Goal: Navigation & Orientation: Find specific page/section

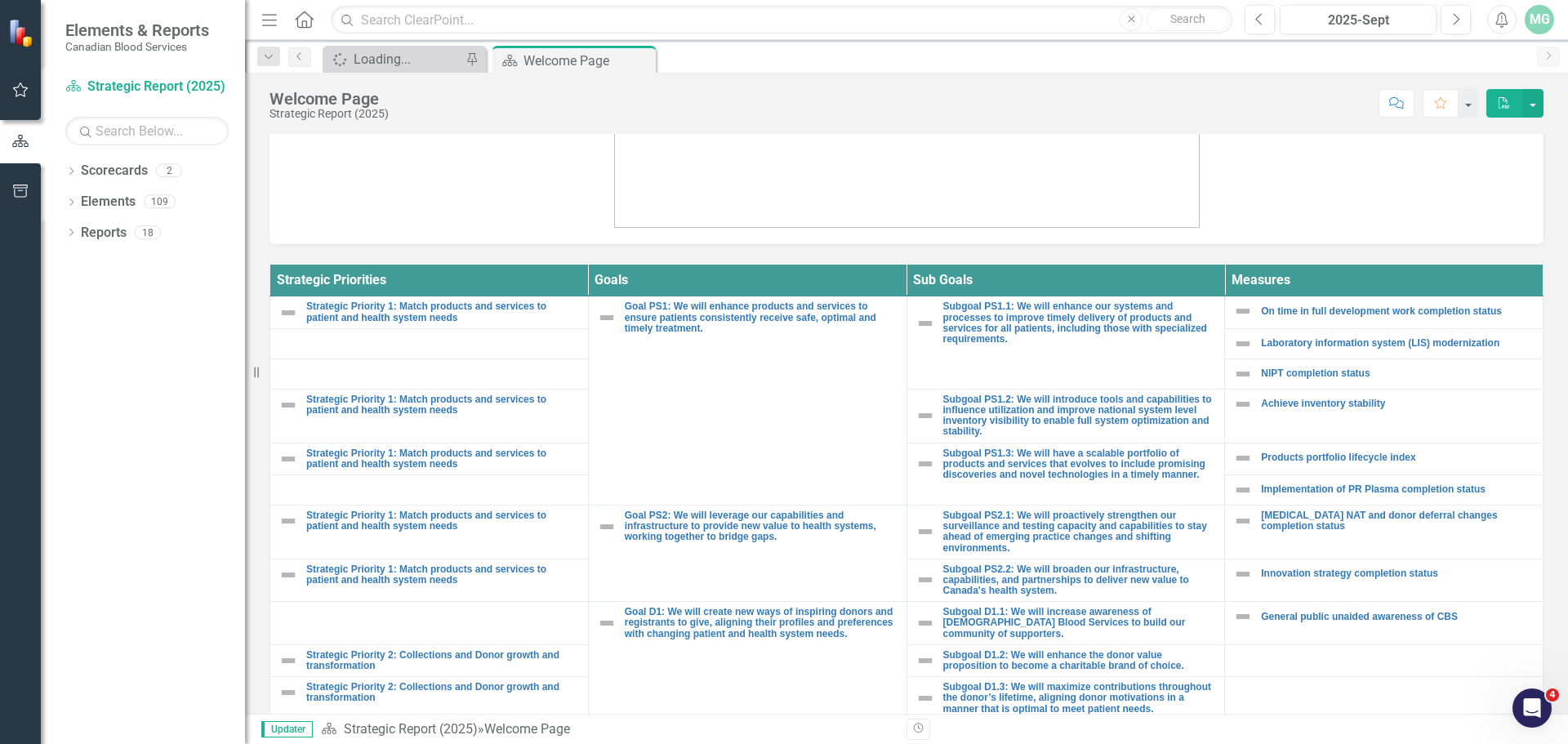
scroll to position [599, 0]
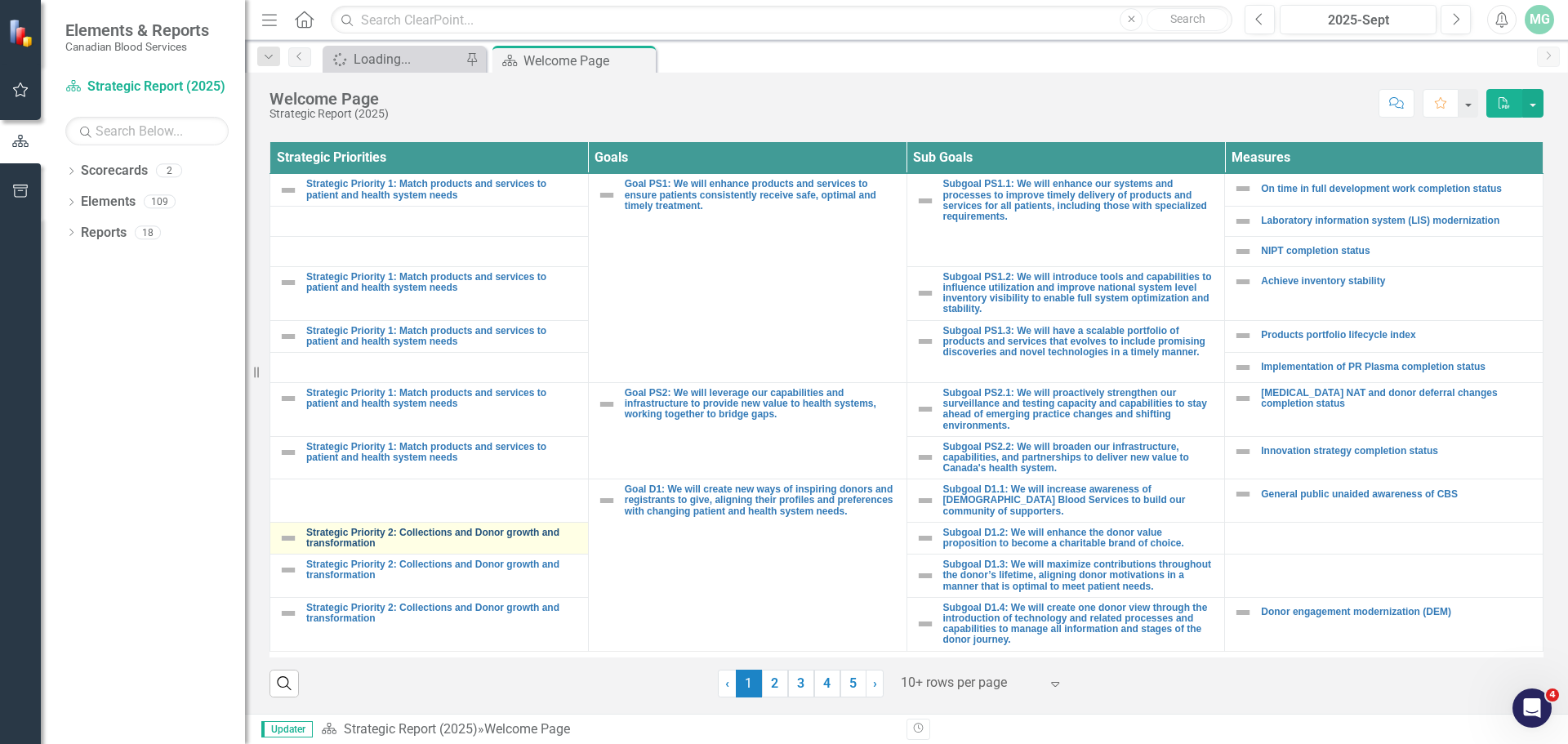
click at [404, 527] on link "Strategic Priority 2: Collections and Donor growth and transformation" at bounding box center [443, 538] width 274 height 21
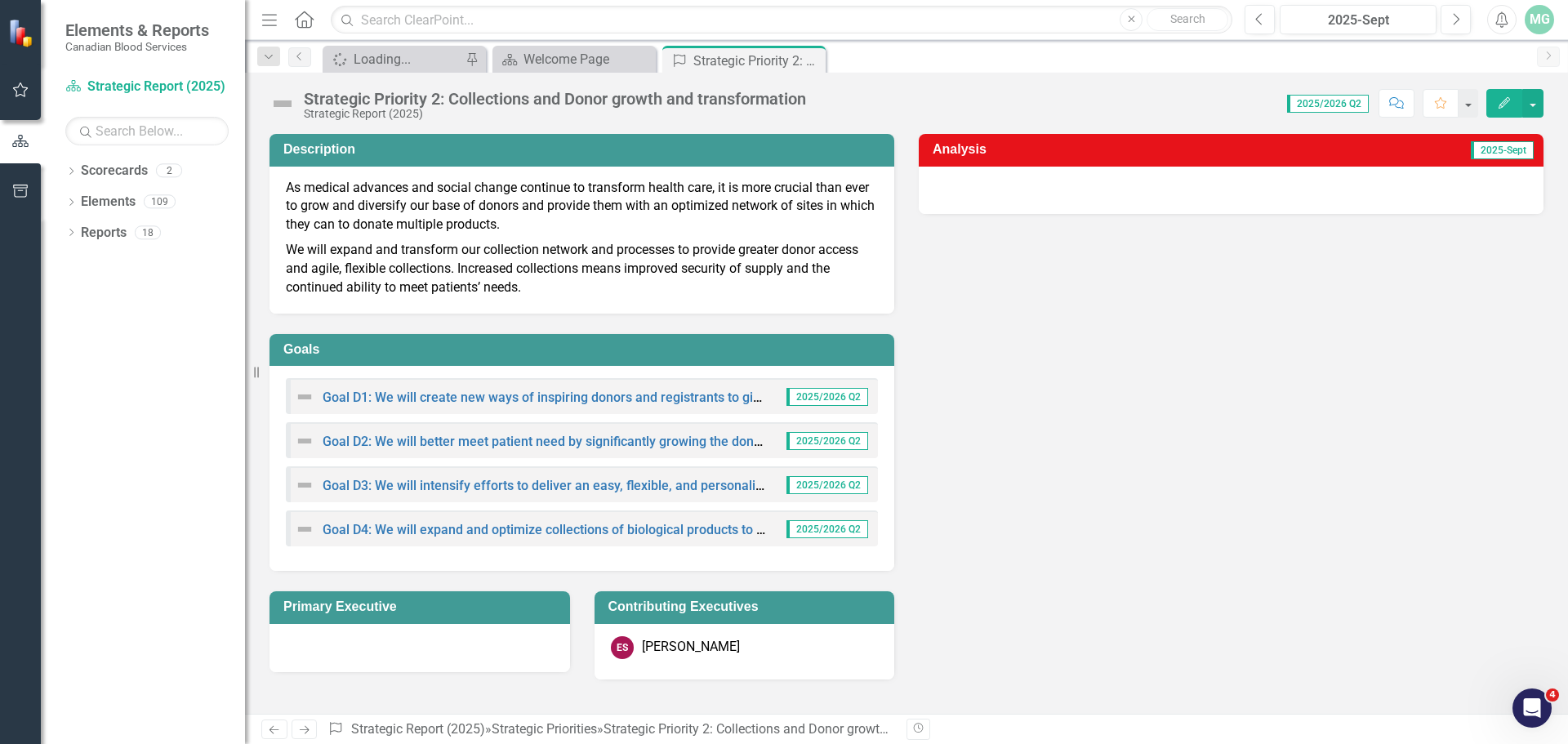
click at [466, 387] on div "Goal D1: We will create new ways of inspiring donors and registrants to give, a…" at bounding box center [530, 396] width 472 height 19
click at [467, 395] on link "Goal D1: We will create new ways of inspiring donors and registrants to give, a…" at bounding box center [801, 397] width 958 height 16
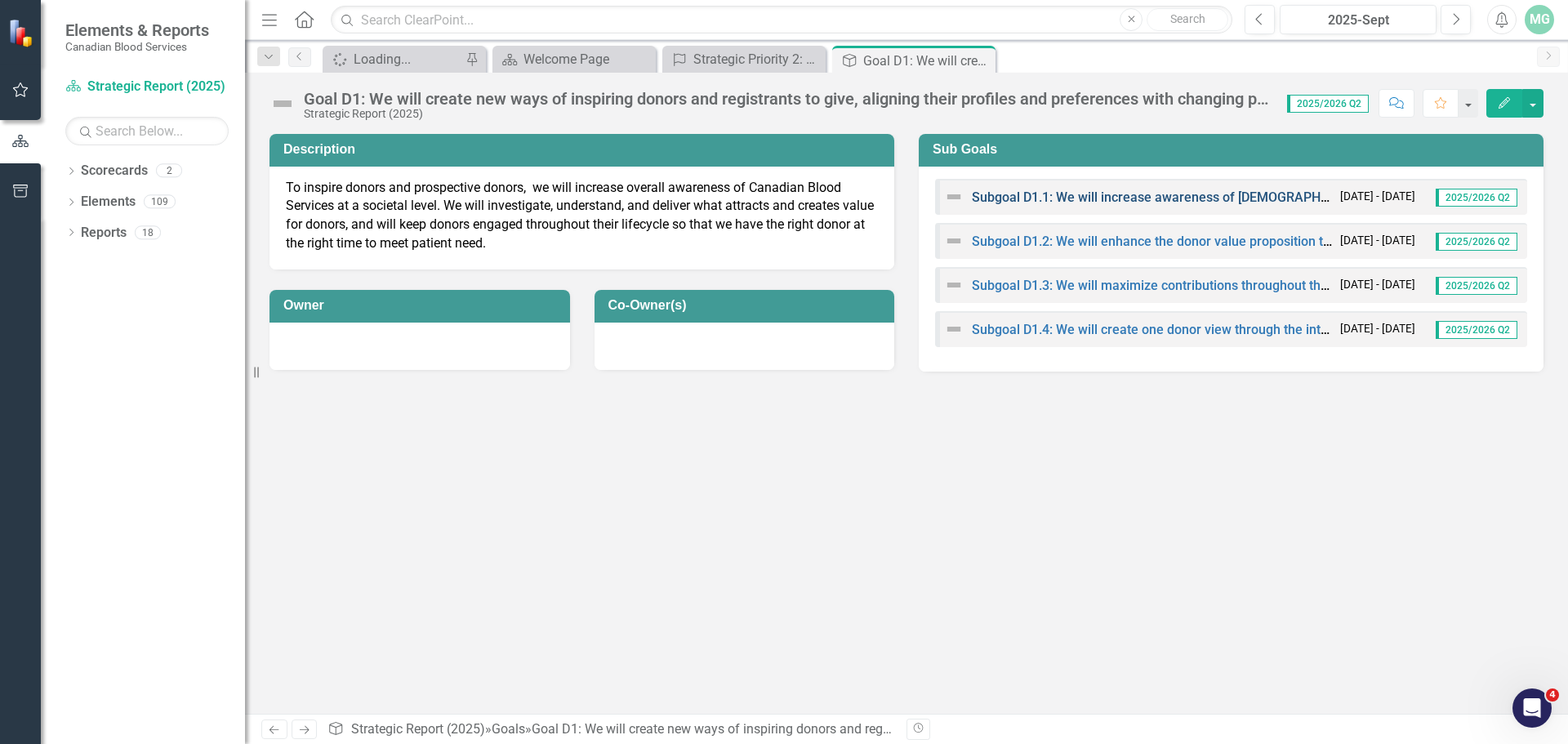
click at [1077, 200] on link "Subgoal D1.1: We will increase awareness of [DEMOGRAPHIC_DATA] Blood Services t…" at bounding box center [1330, 197] width 717 height 16
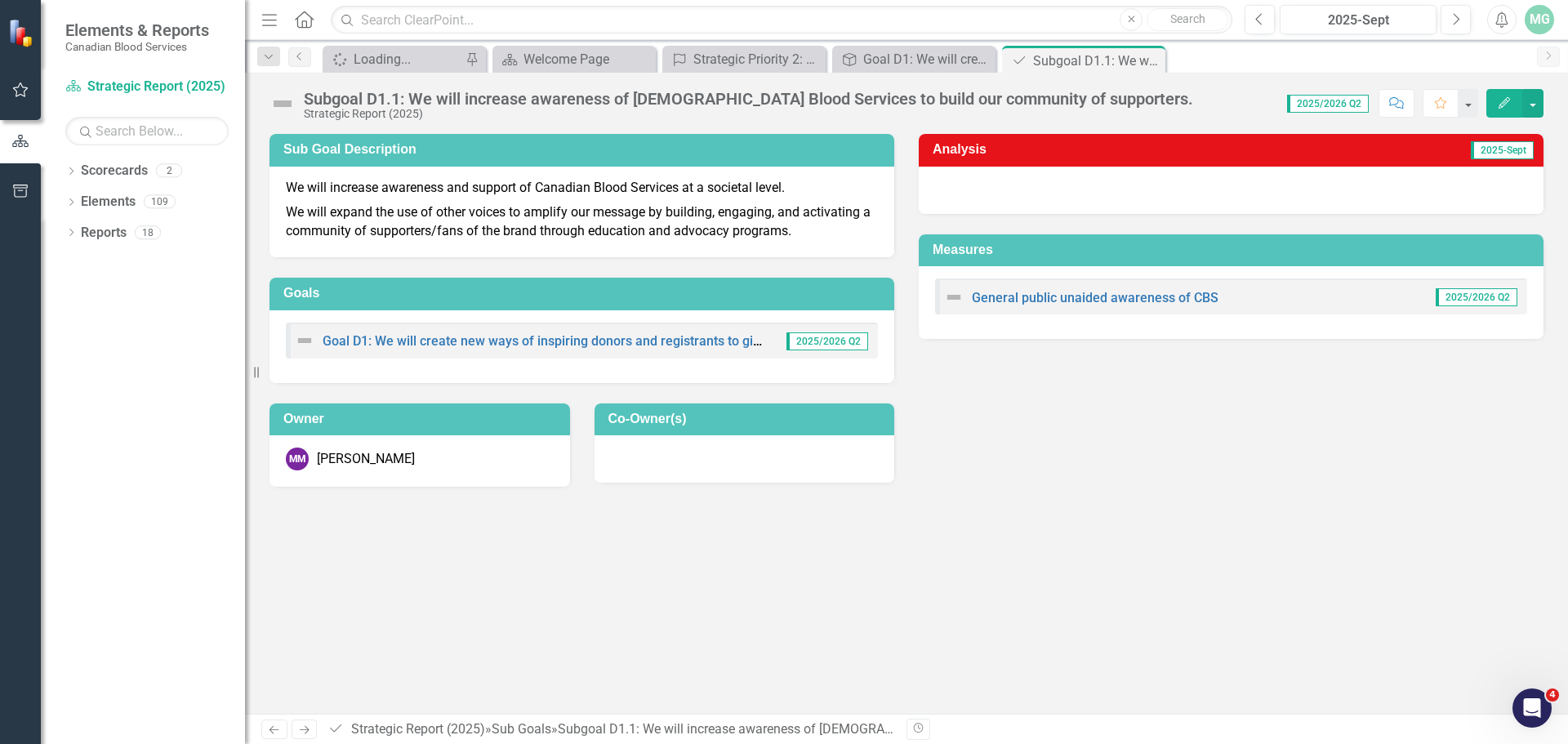
click at [304, 729] on icon "Next" at bounding box center [304, 729] width 14 height 10
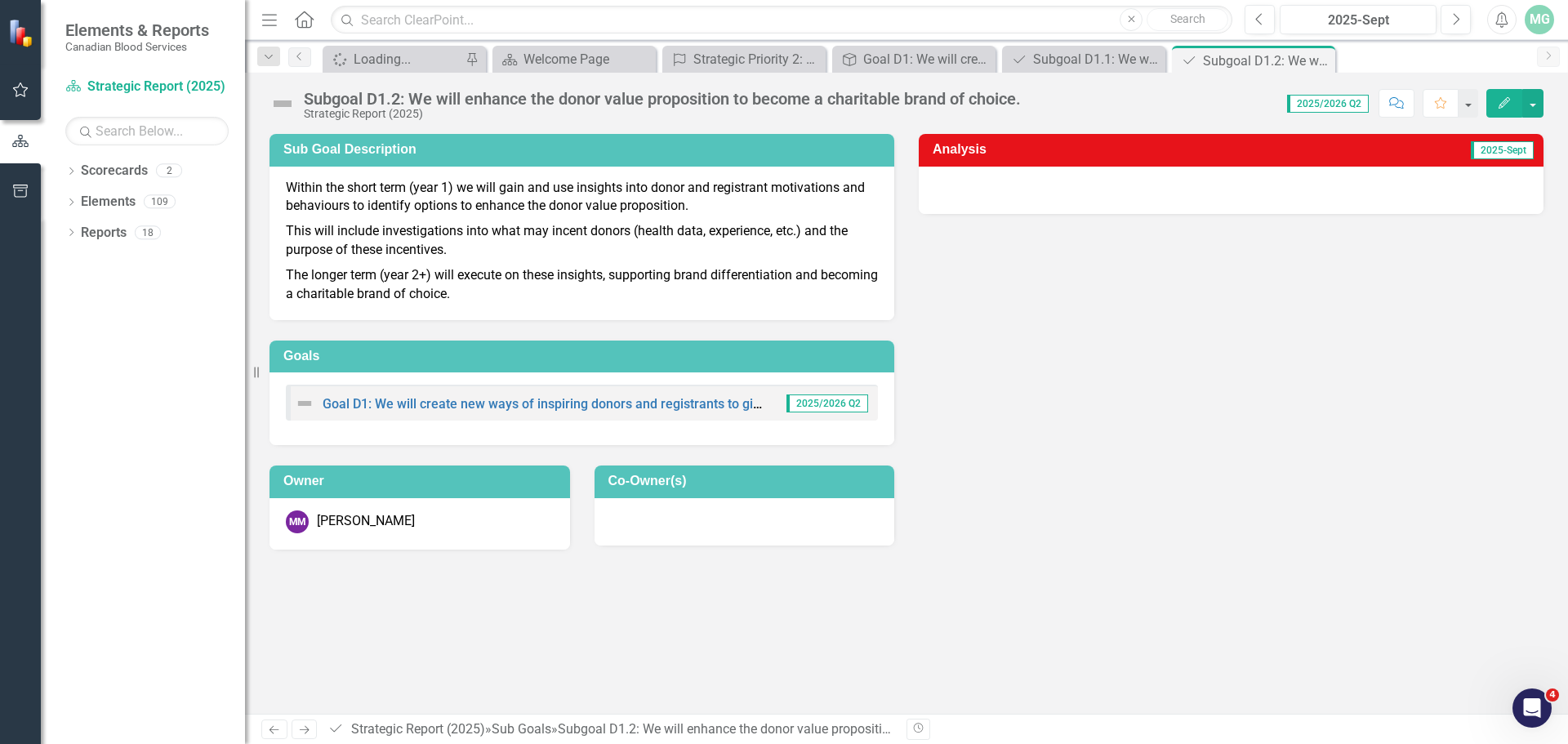
click at [304, 729] on icon "Next" at bounding box center [304, 729] width 14 height 10
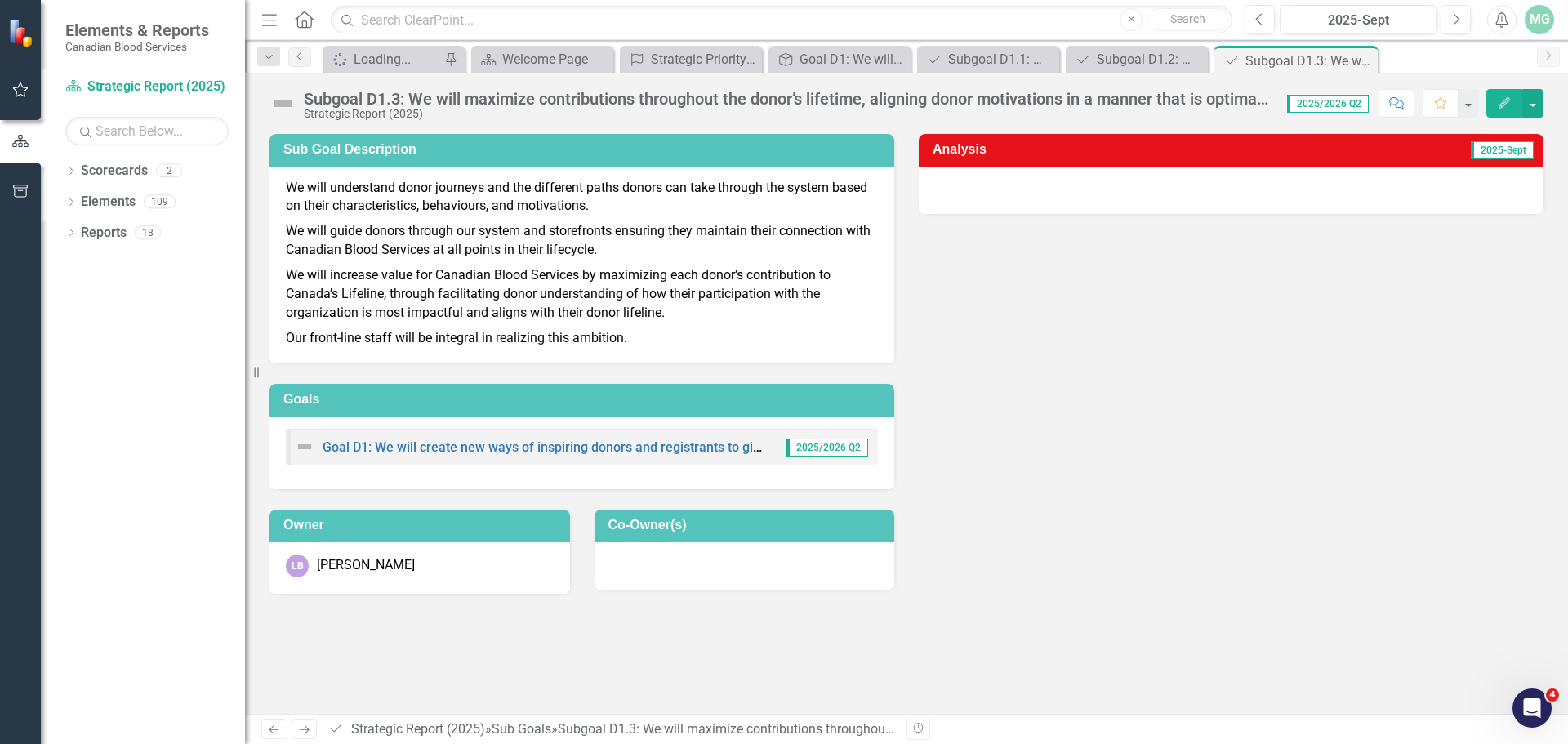
click at [304, 729] on icon "Next" at bounding box center [304, 729] width 14 height 10
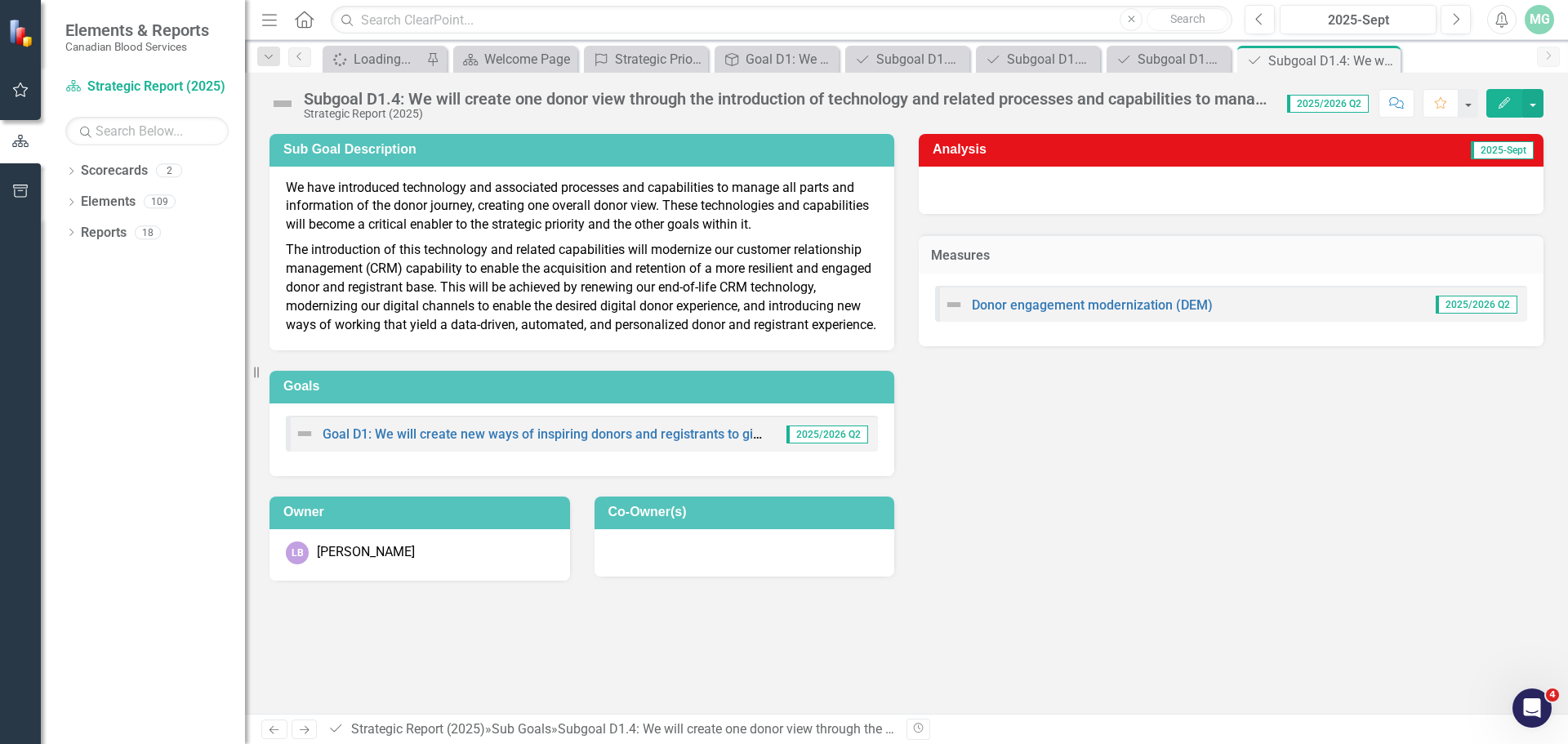
click at [304, 728] on icon "Next" at bounding box center [304, 729] width 14 height 10
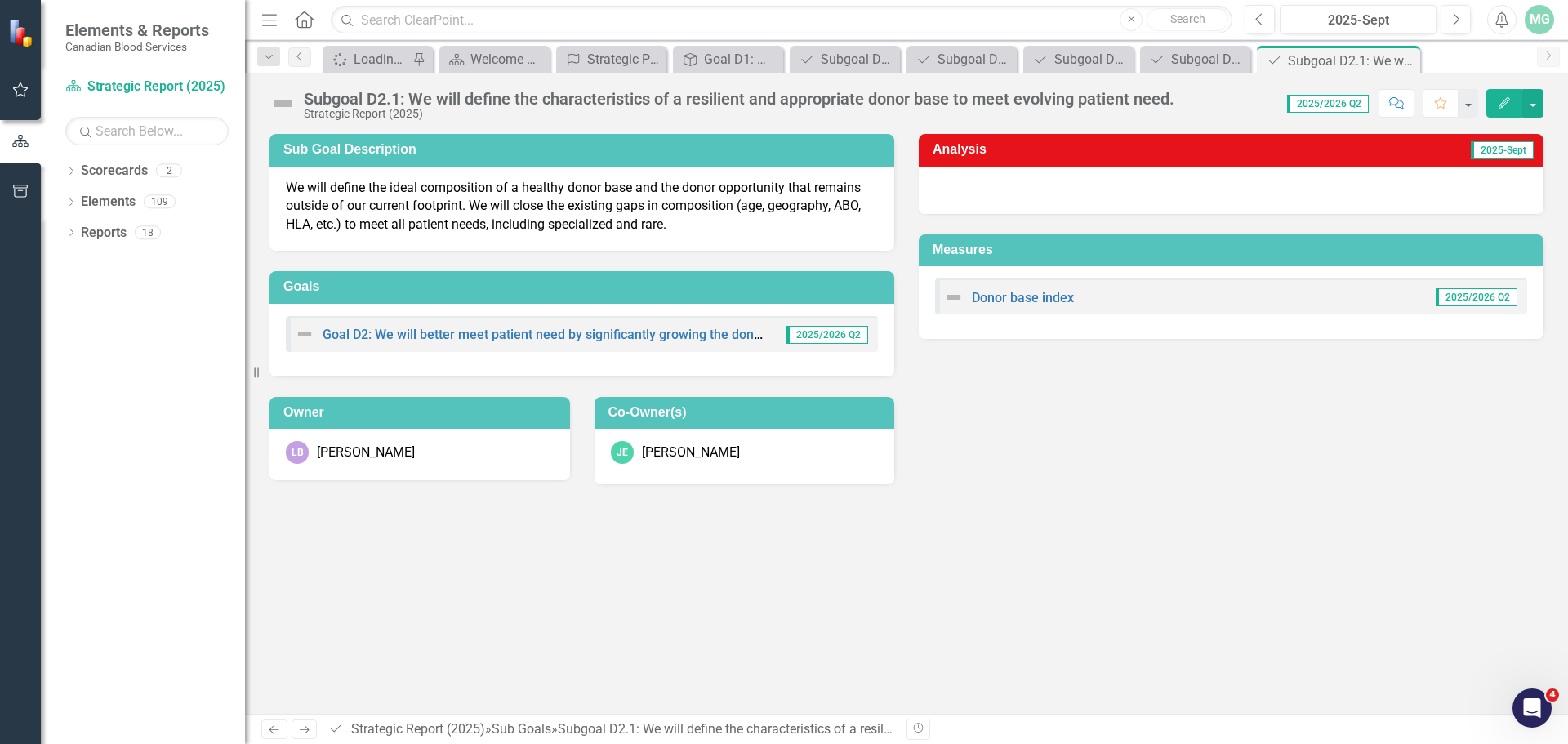
click at [304, 727] on icon "Next" at bounding box center [304, 729] width 14 height 10
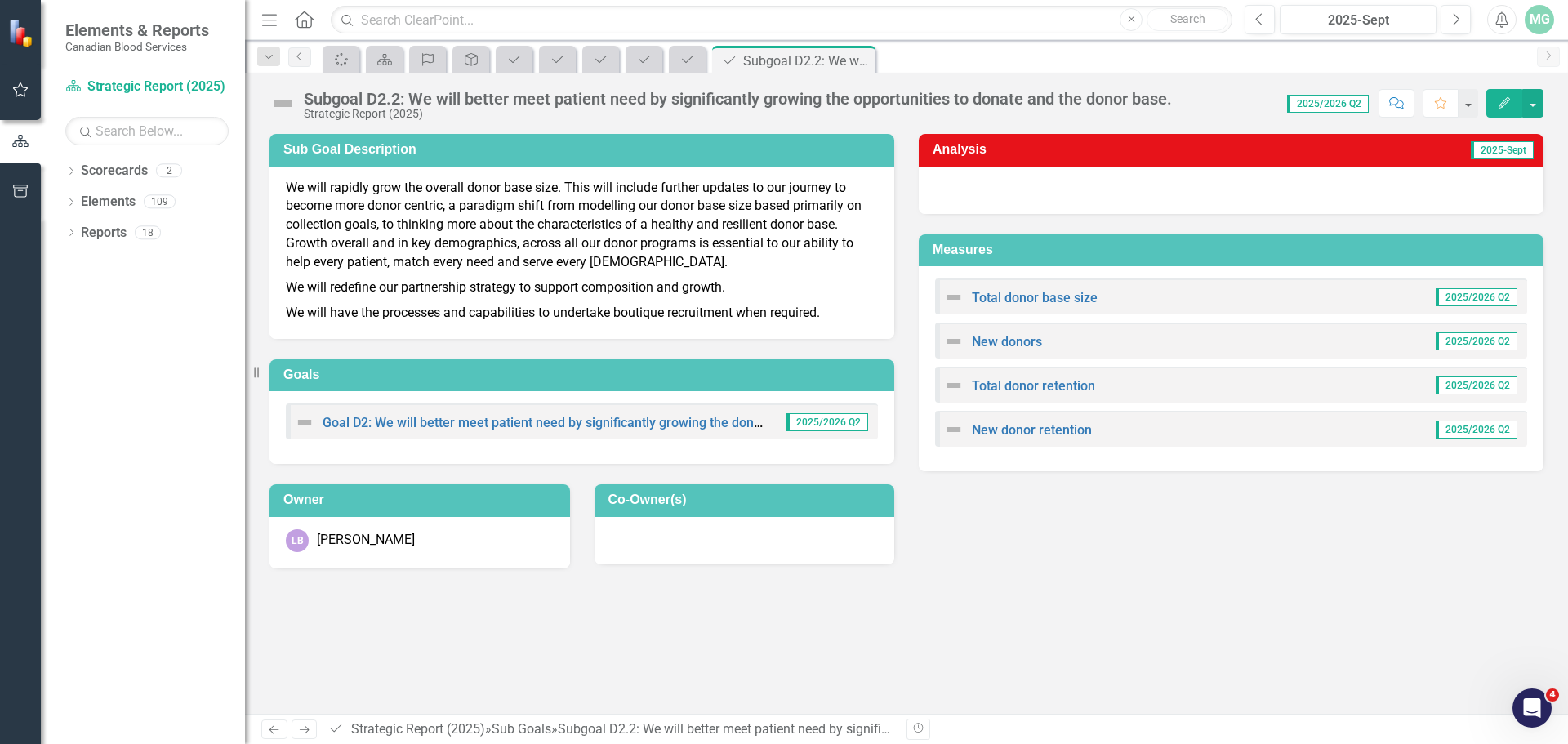
click at [304, 727] on icon "Next" at bounding box center [304, 729] width 14 height 10
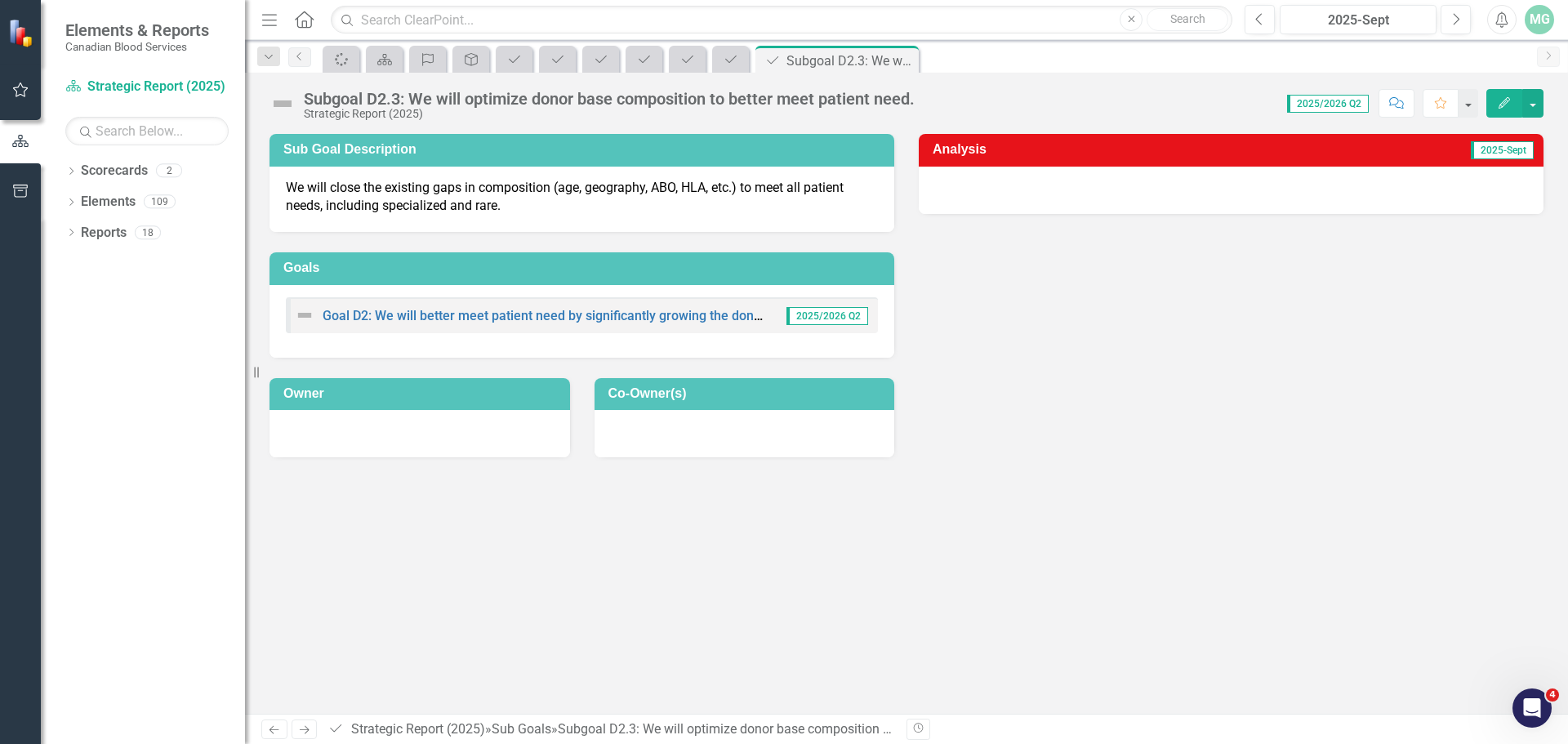
click at [304, 727] on icon "Next" at bounding box center [304, 729] width 14 height 10
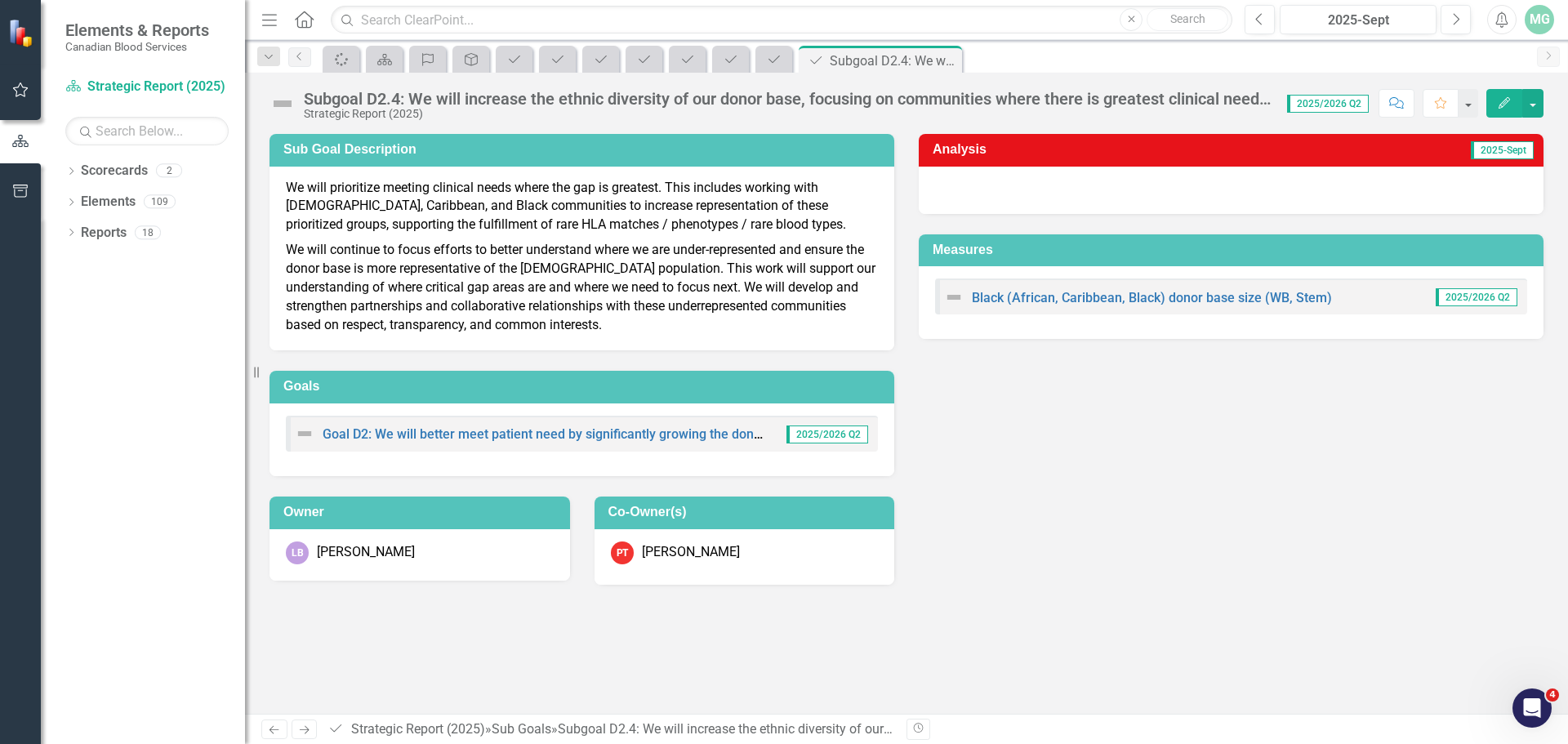
click at [304, 727] on icon "Next" at bounding box center [304, 729] width 14 height 10
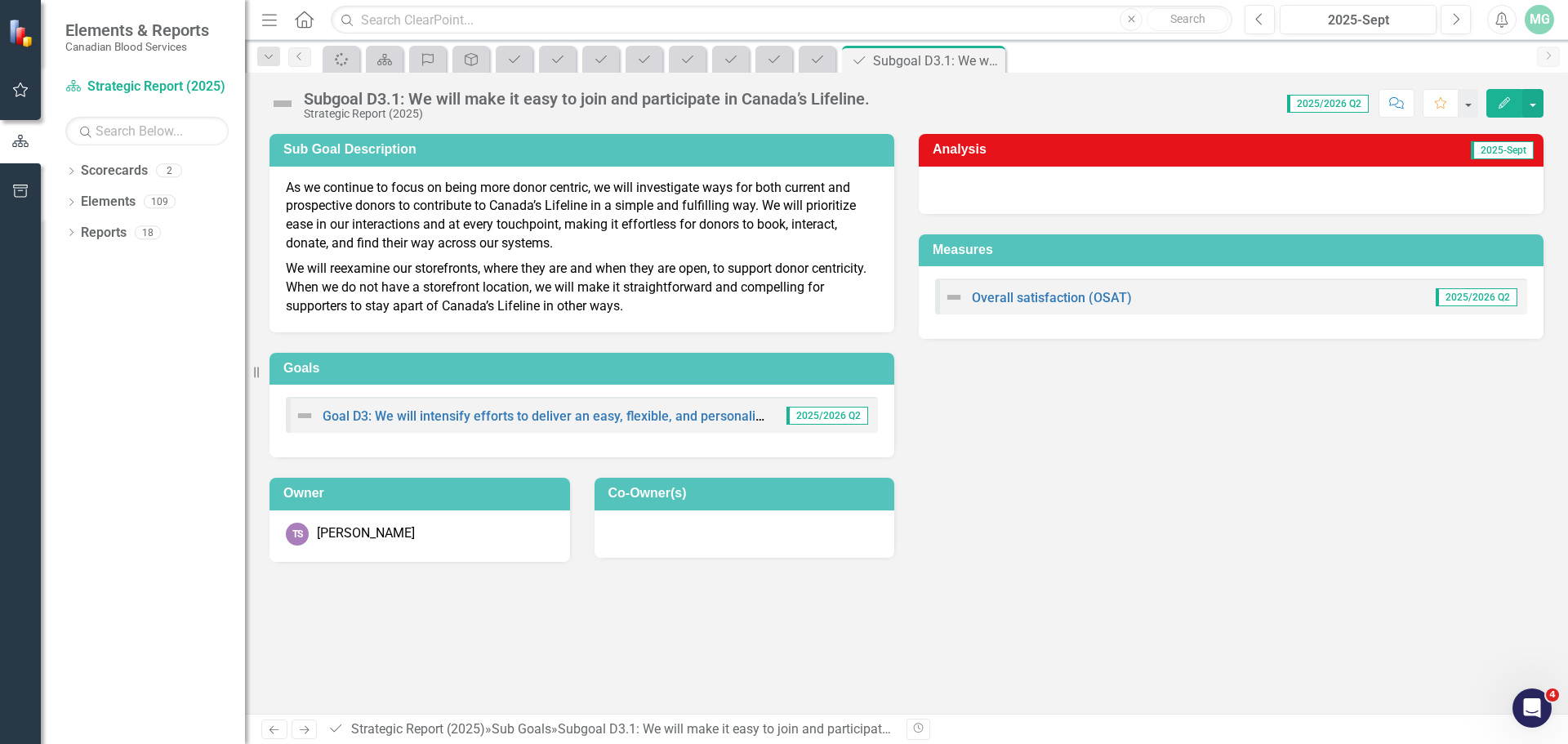
click at [304, 727] on icon "Next" at bounding box center [304, 729] width 14 height 10
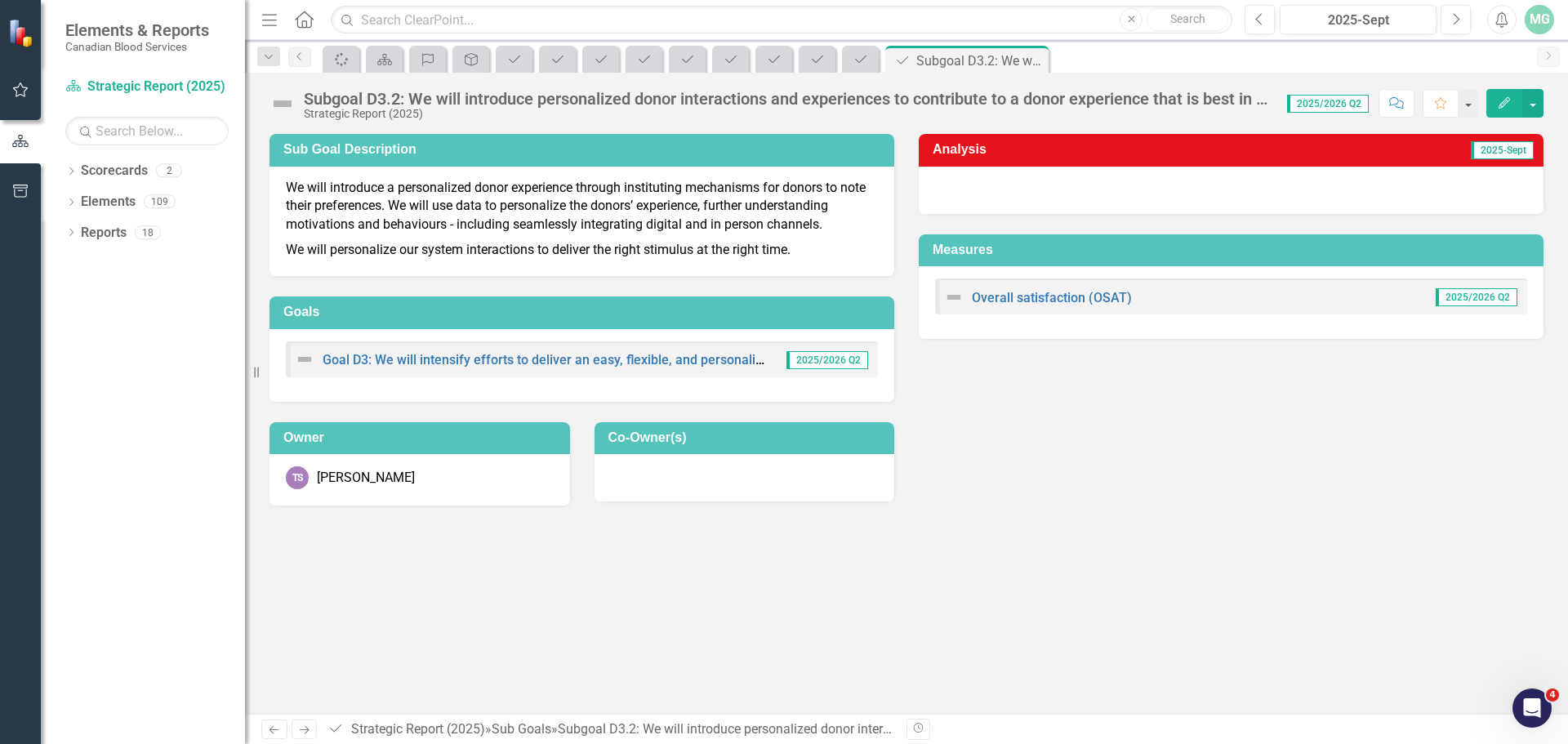
click at [304, 727] on icon "Next" at bounding box center [304, 729] width 14 height 10
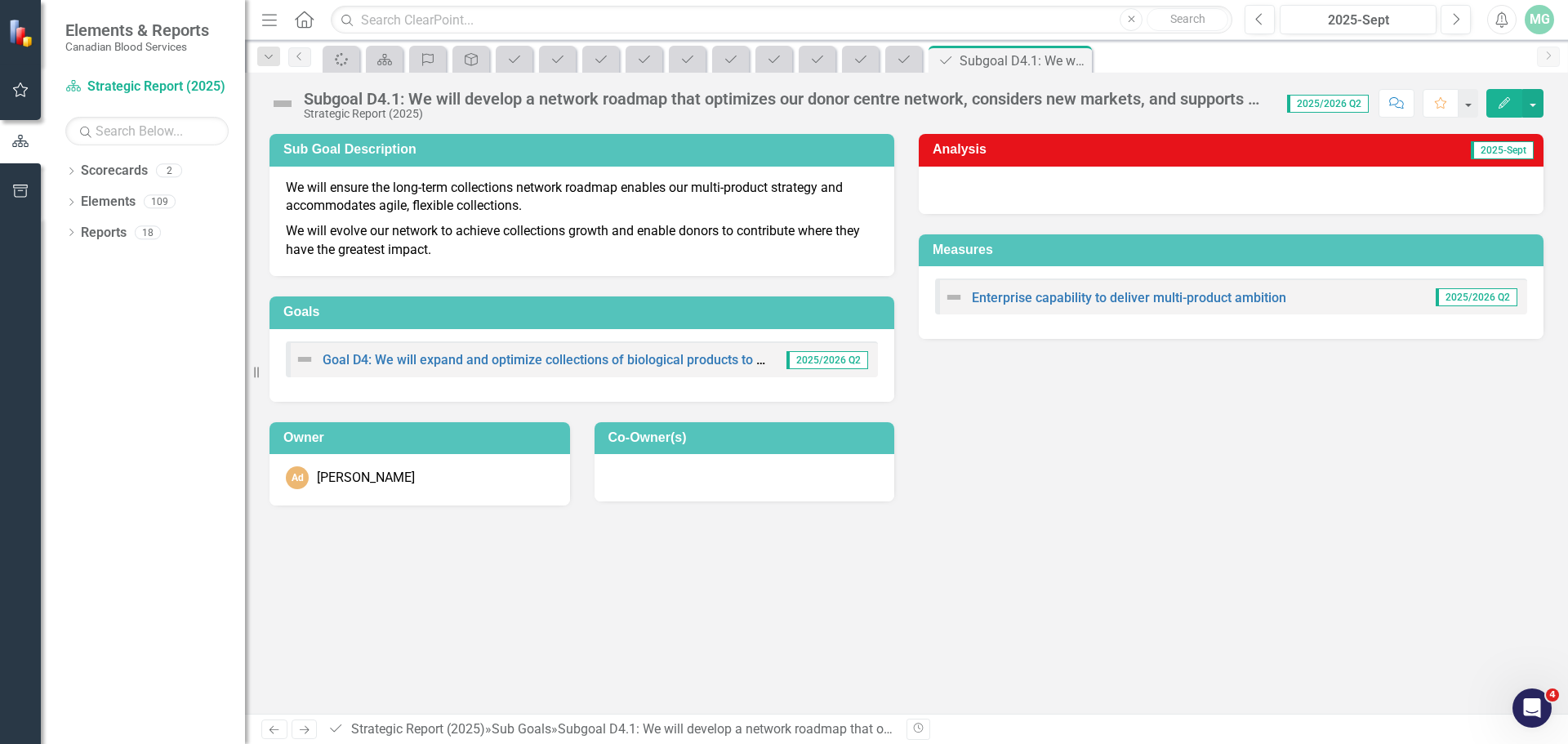
click at [282, 729] on link "Previous" at bounding box center [275, 728] width 26 height 19
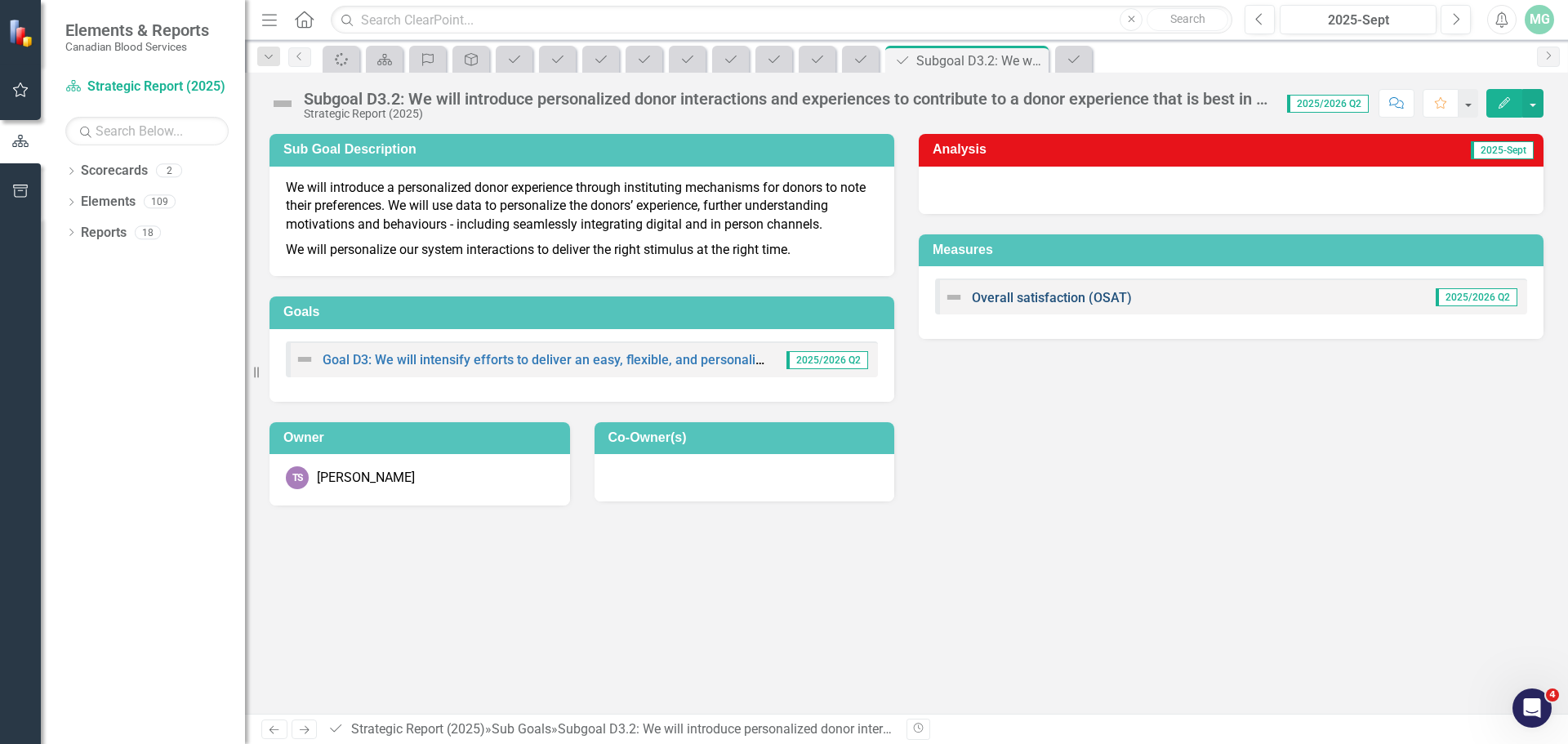
click at [1057, 297] on link "Overall satisfaction (OSAT)" at bounding box center [1052, 298] width 160 height 16
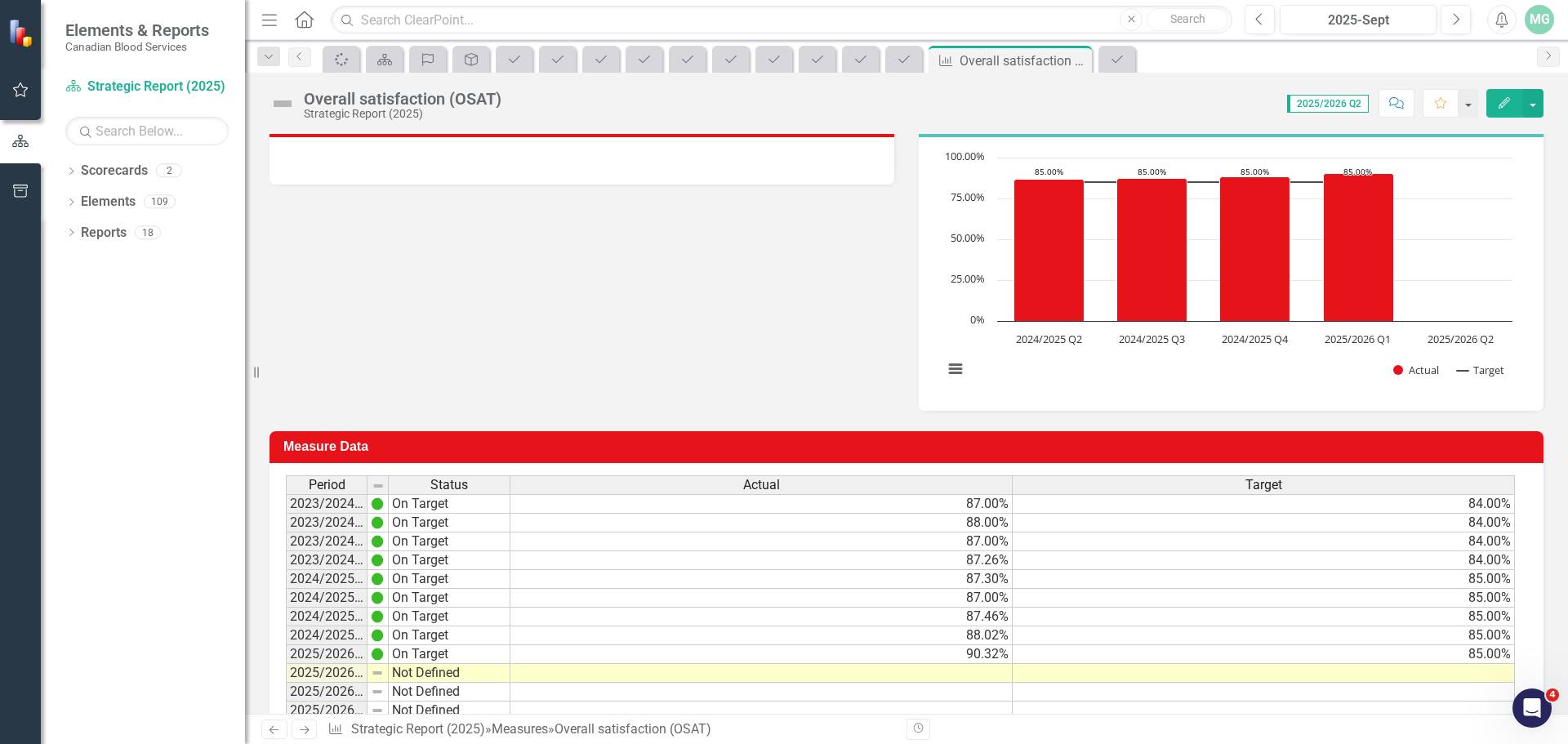
scroll to position [327, 0]
